Goal: Transaction & Acquisition: Purchase product/service

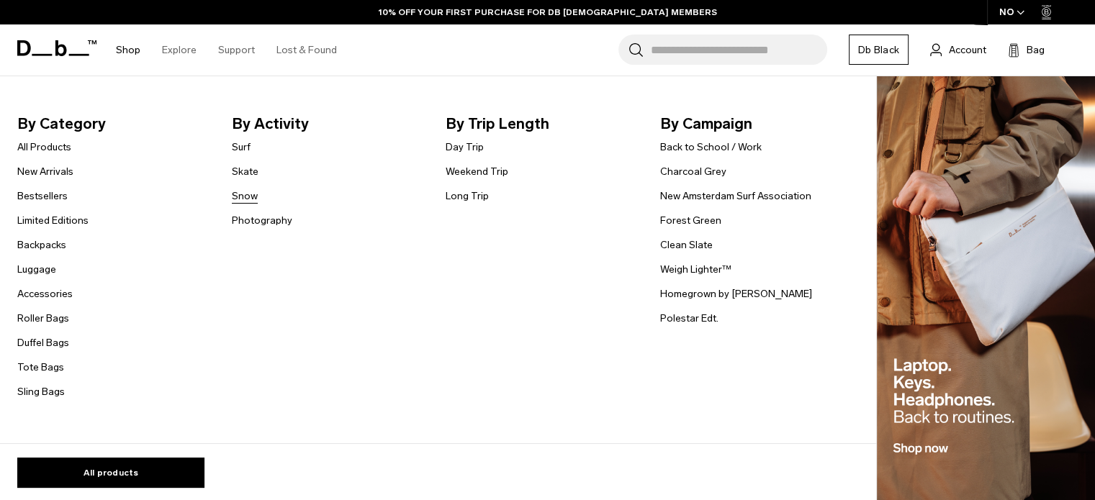
click at [245, 193] on link "Snow" at bounding box center [245, 196] width 26 height 15
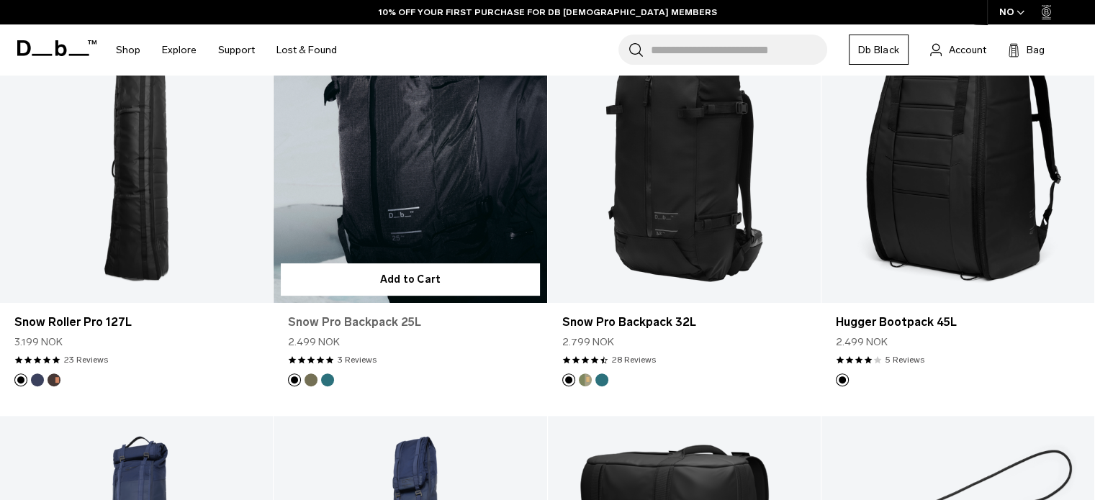
click at [373, 327] on link "Snow Pro Backpack 25L" at bounding box center [410, 322] width 244 height 17
